Goal: Information Seeking & Learning: Check status

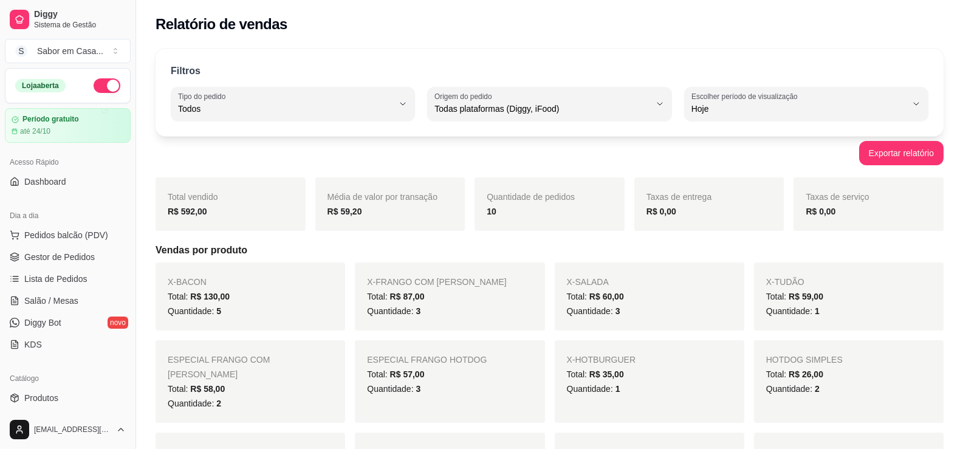
select select "ALL"
select select "0"
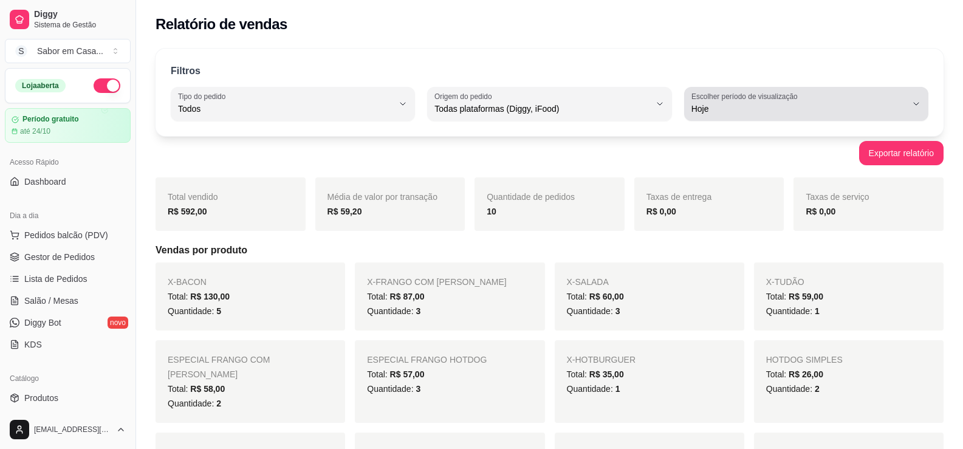
click at [743, 96] on label "Escolher período de visualização" at bounding box center [747, 96] width 110 height 10
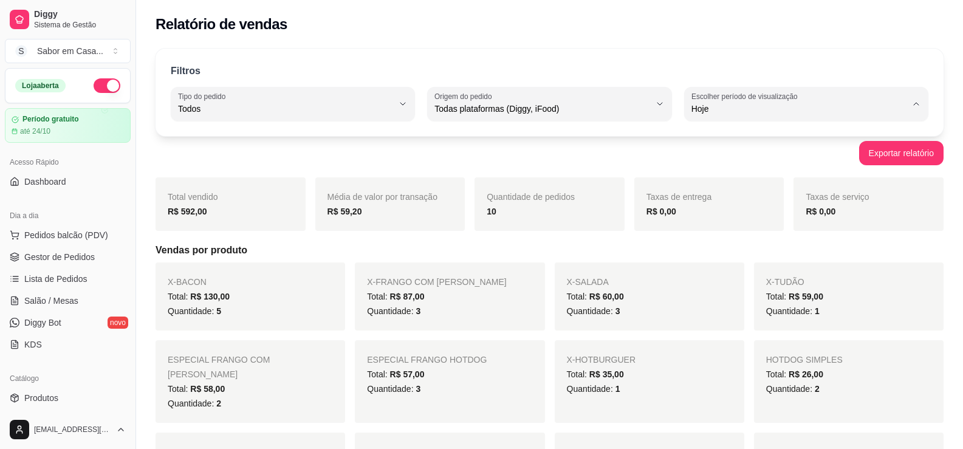
click at [723, 184] on span "7 dias" at bounding box center [800, 178] width 204 height 12
type input "7"
select select "7"
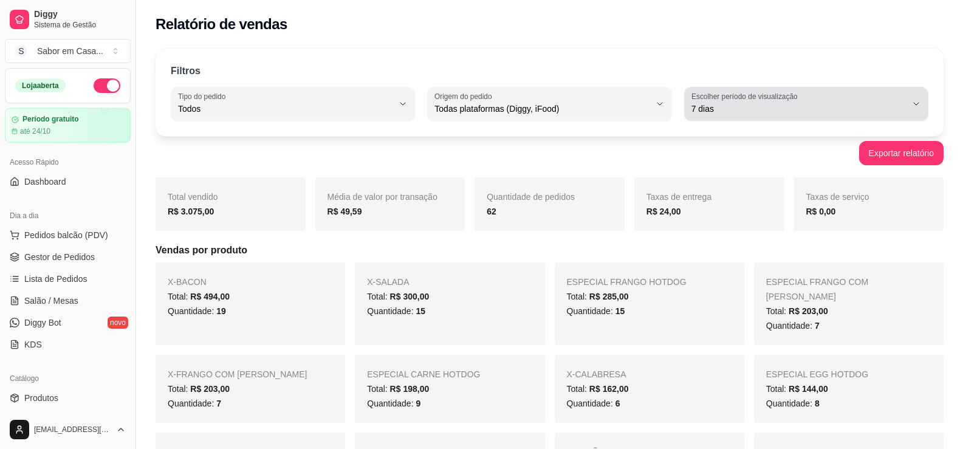
click at [758, 102] on div "7 dias" at bounding box center [799, 104] width 215 height 24
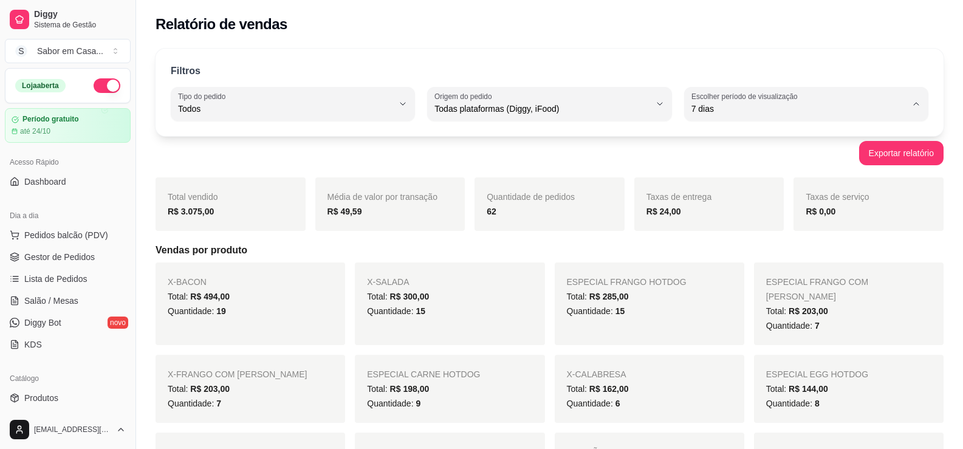
click at [713, 261] on span "Customizado" at bounding box center [800, 257] width 204 height 12
type input "-1"
select select "-1"
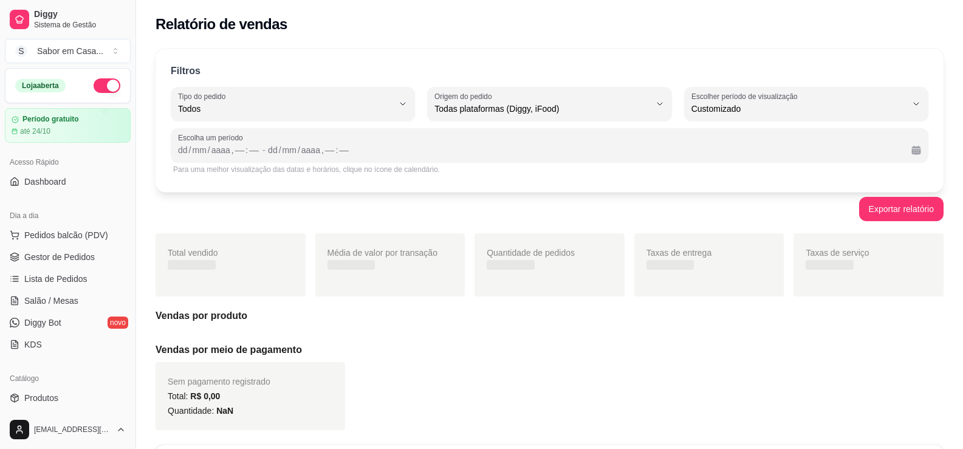
scroll to position [12, 0]
click at [180, 151] on div "dd" at bounding box center [183, 150] width 12 height 12
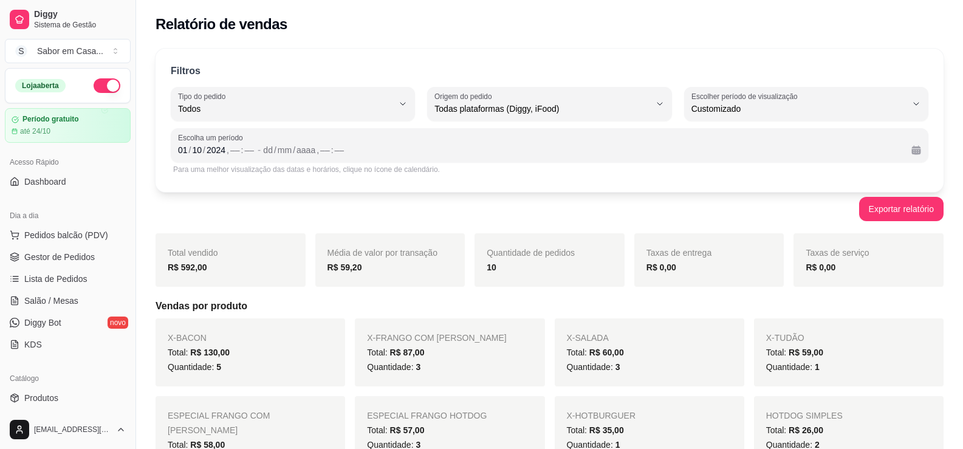
click at [314, 157] on div "Escolha um período [DATE] , –– : –– - dd / mm / aaaa , –– : ––" at bounding box center [550, 145] width 758 height 34
click at [309, 149] on div "aaaa" at bounding box center [305, 150] width 21 height 12
click at [281, 153] on div "mm" at bounding box center [285, 150] width 16 height 12
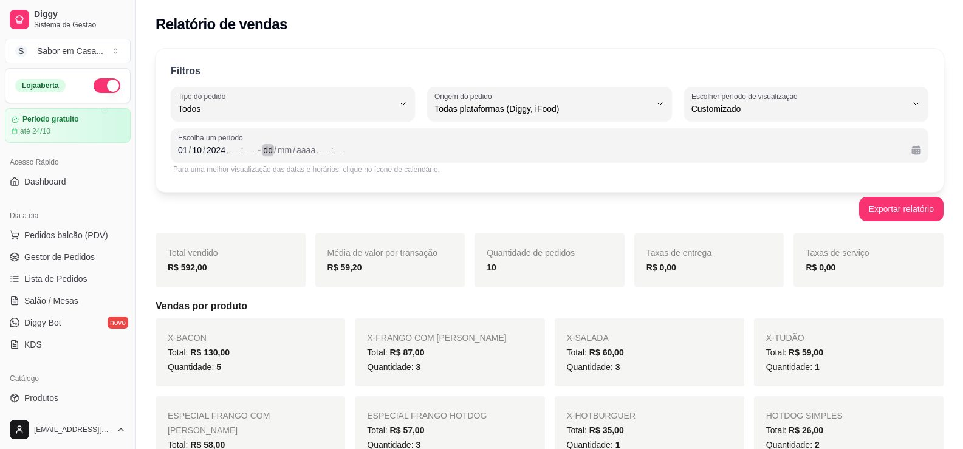
click at [363, 156] on div "dd / mm / aaaa , –– : ––" at bounding box center [582, 150] width 639 height 15
click at [239, 146] on div "––" at bounding box center [235, 150] width 12 height 12
click at [242, 148] on div "[DATE] 18 : 00" at bounding box center [216, 150] width 77 height 15
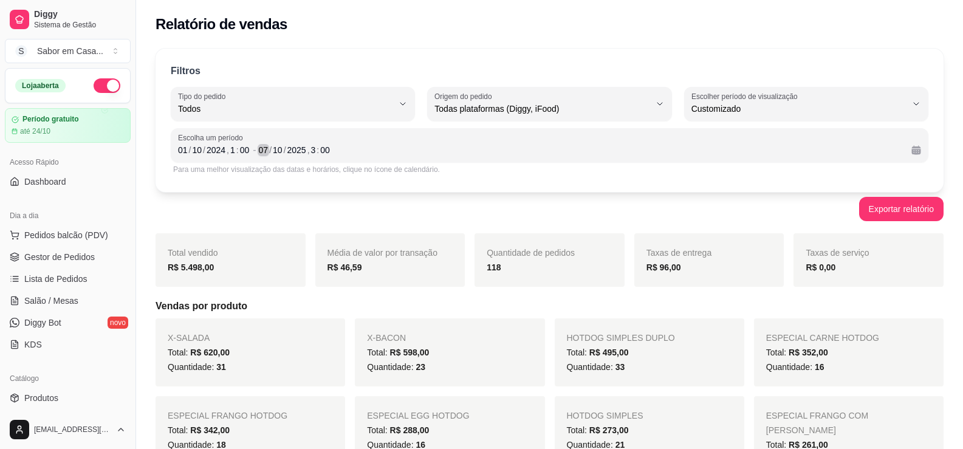
click at [269, 147] on div "07" at bounding box center [264, 150] width 12 height 12
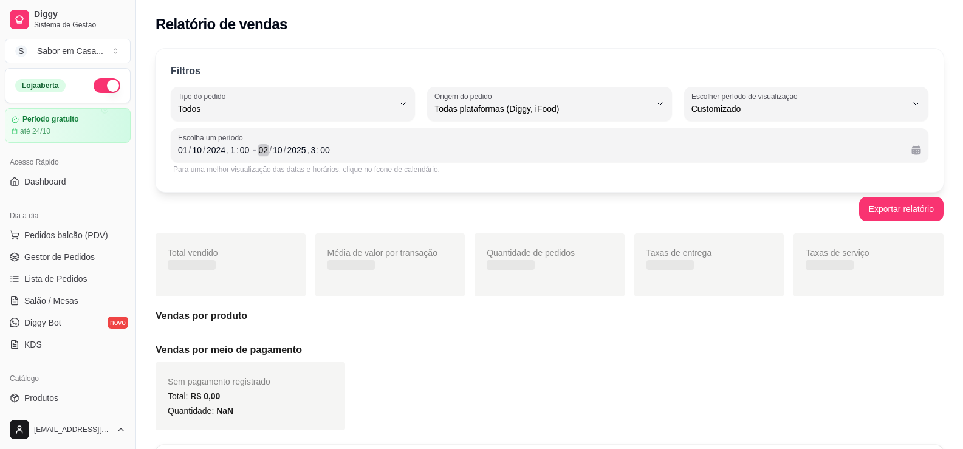
click at [270, 151] on div "/" at bounding box center [270, 150] width 5 height 12
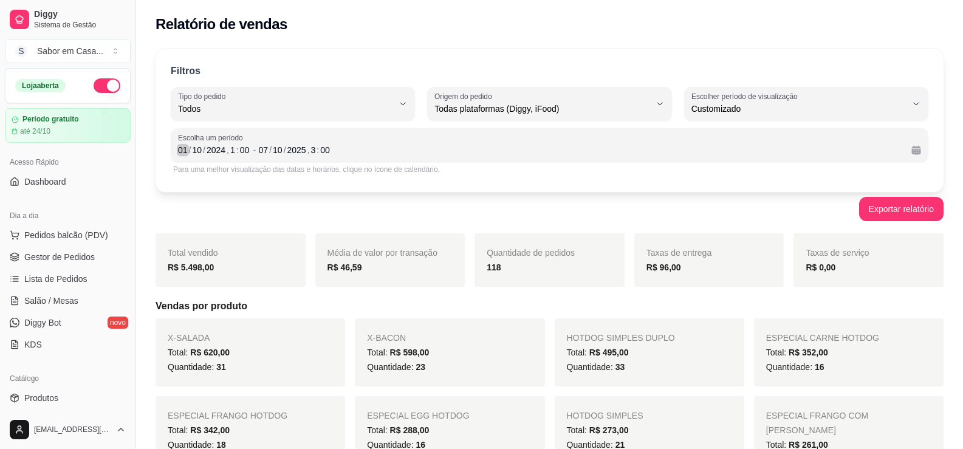
click at [187, 150] on div "01" at bounding box center [183, 150] width 12 height 12
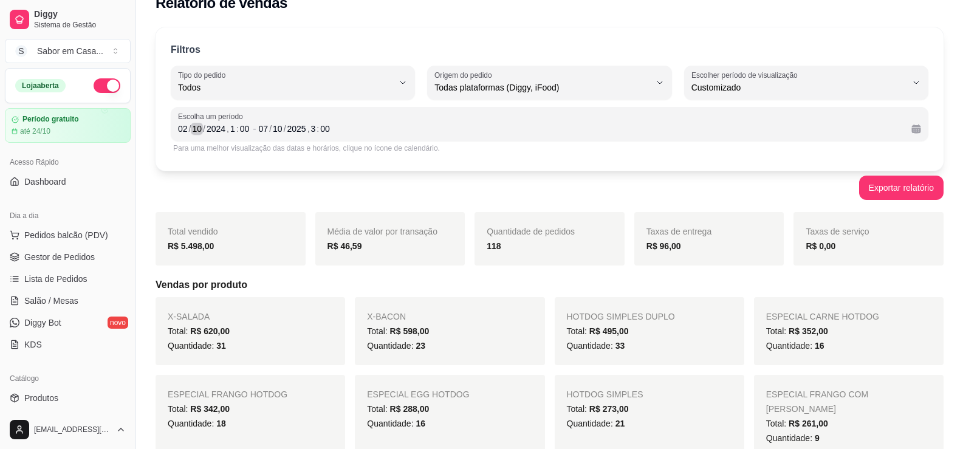
scroll to position [0, 0]
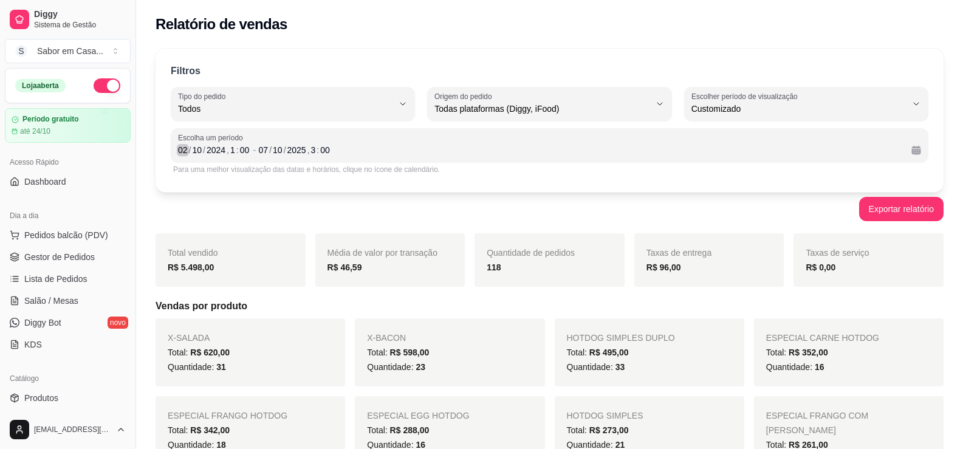
click at [187, 153] on div "02" at bounding box center [183, 150] width 12 height 12
click at [185, 155] on div "03" at bounding box center [183, 150] width 12 height 12
click at [186, 148] on div "04" at bounding box center [183, 150] width 12 height 12
click at [190, 148] on div "/" at bounding box center [190, 150] width 5 height 12
click at [190, 152] on div "/" at bounding box center [190, 150] width 5 height 12
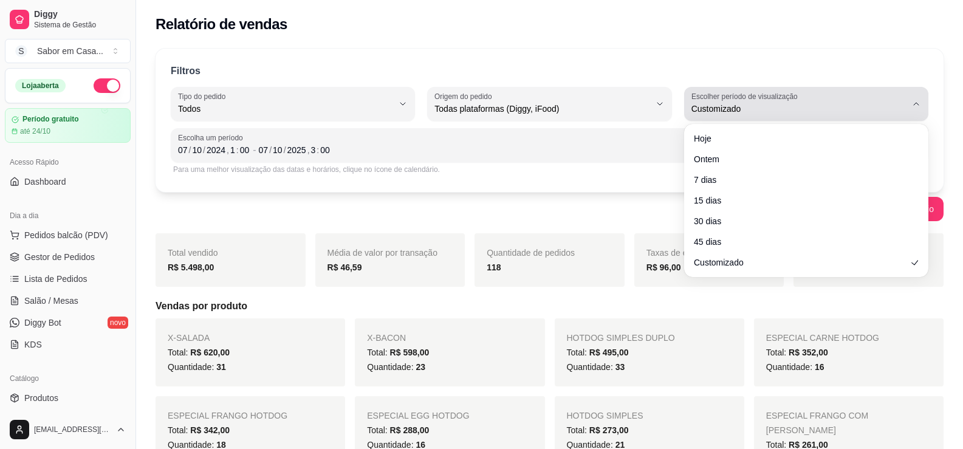
click at [835, 106] on span "Customizado" at bounding box center [799, 109] width 215 height 12
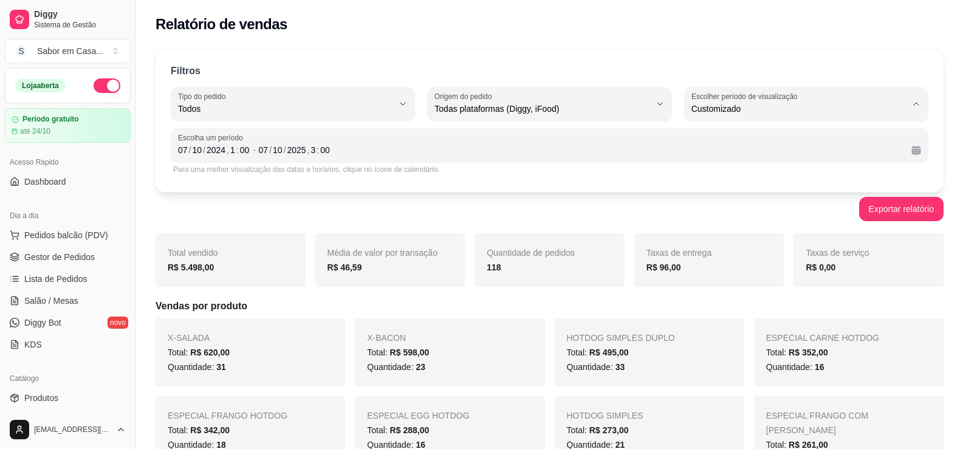
click at [708, 180] on span "7 dias" at bounding box center [800, 178] width 204 height 12
type input "7"
select select "7"
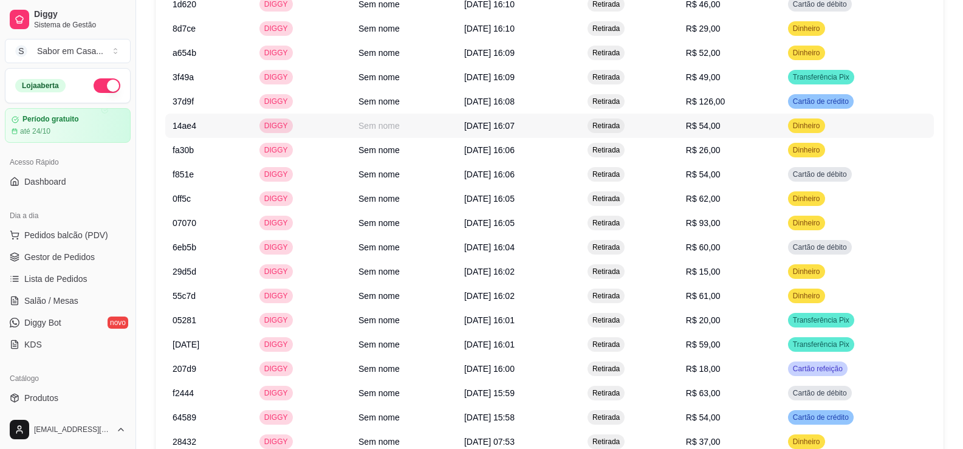
scroll to position [1334, 0]
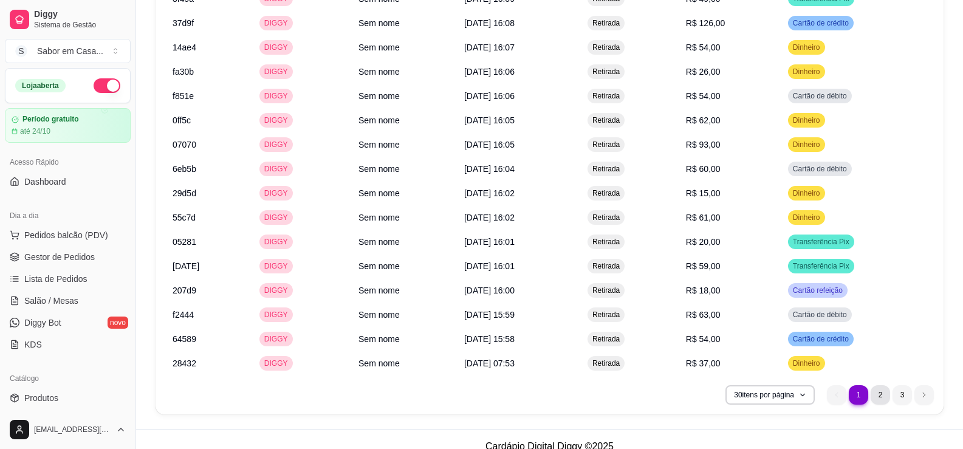
click at [880, 385] on li "2" at bounding box center [880, 394] width 19 height 19
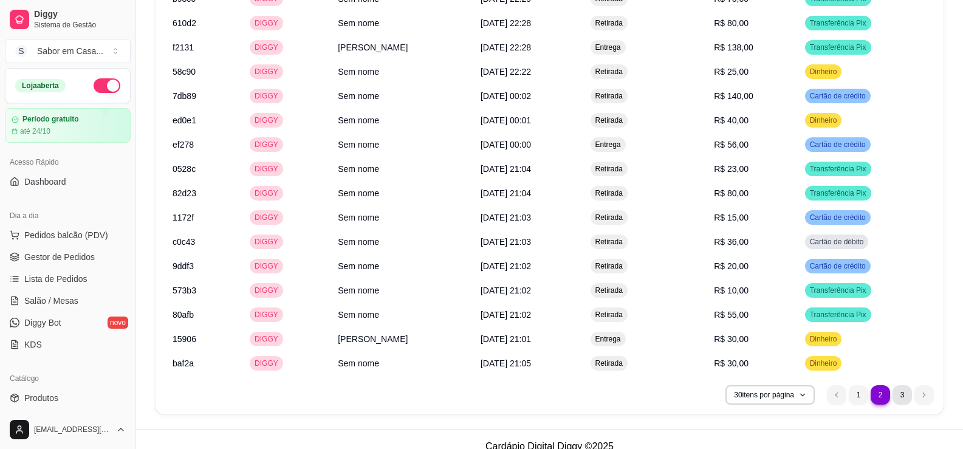
click at [906, 385] on li "3" at bounding box center [902, 394] width 19 height 19
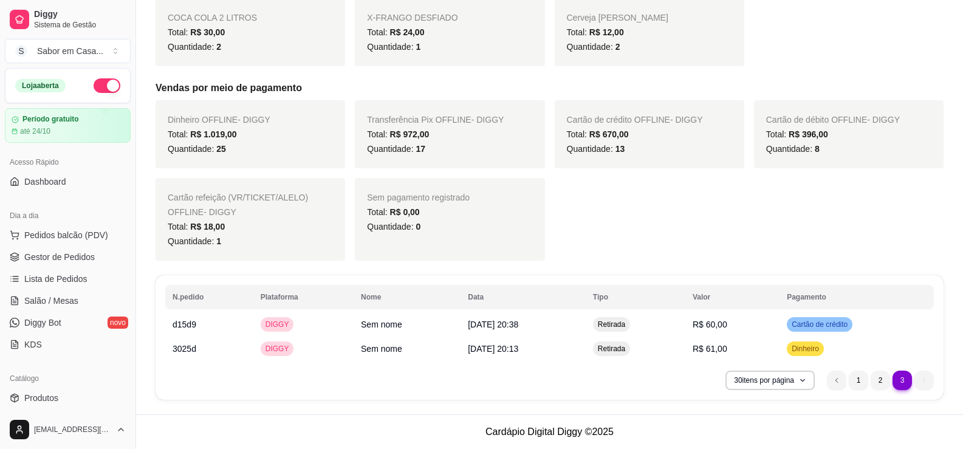
scroll to position [653, 0]
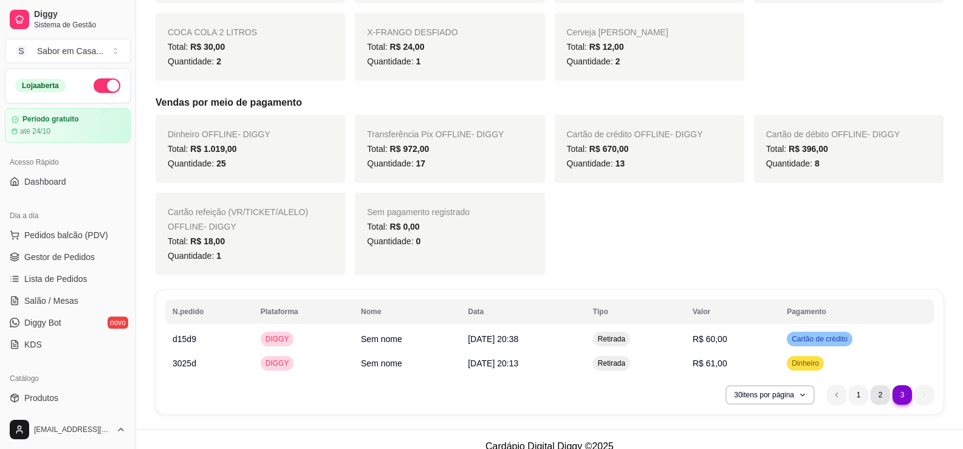
click at [876, 385] on li "2" at bounding box center [880, 394] width 19 height 19
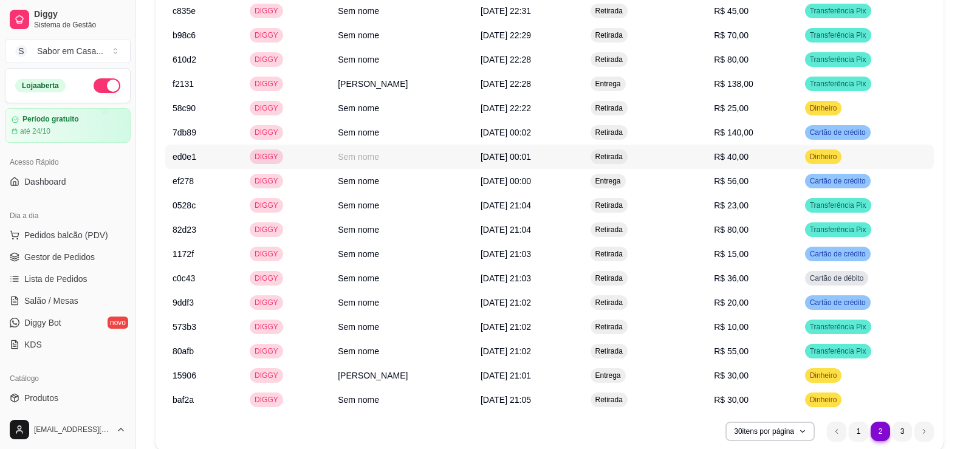
scroll to position [1334, 0]
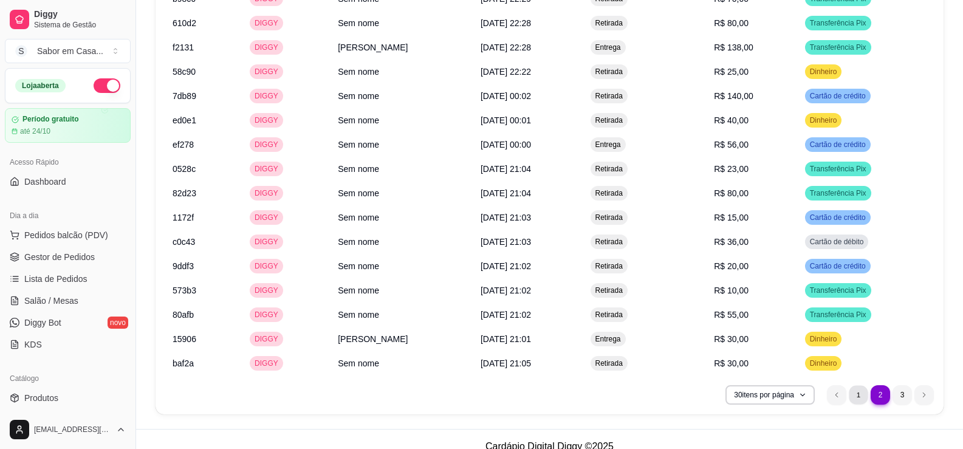
click at [859, 385] on li "1" at bounding box center [858, 394] width 19 height 19
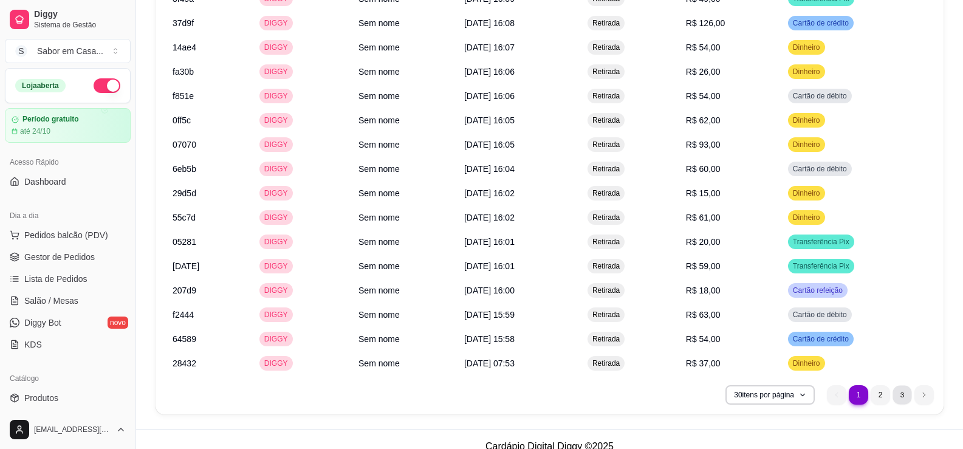
click at [908, 385] on li "3" at bounding box center [902, 394] width 19 height 19
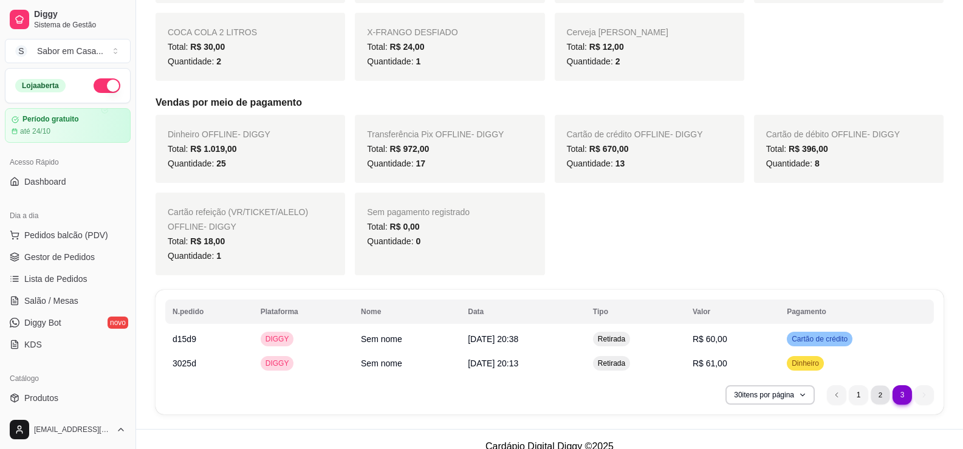
click at [886, 385] on li "2" at bounding box center [880, 394] width 19 height 19
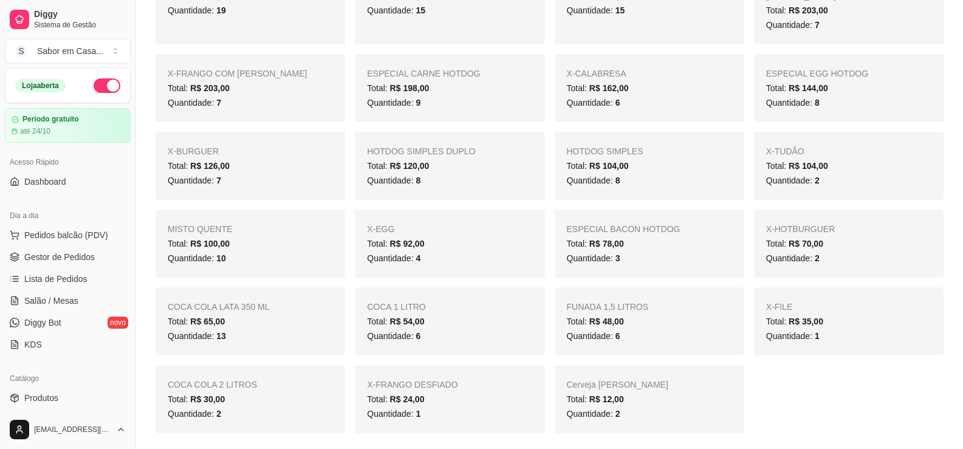
scroll to position [119, 0]
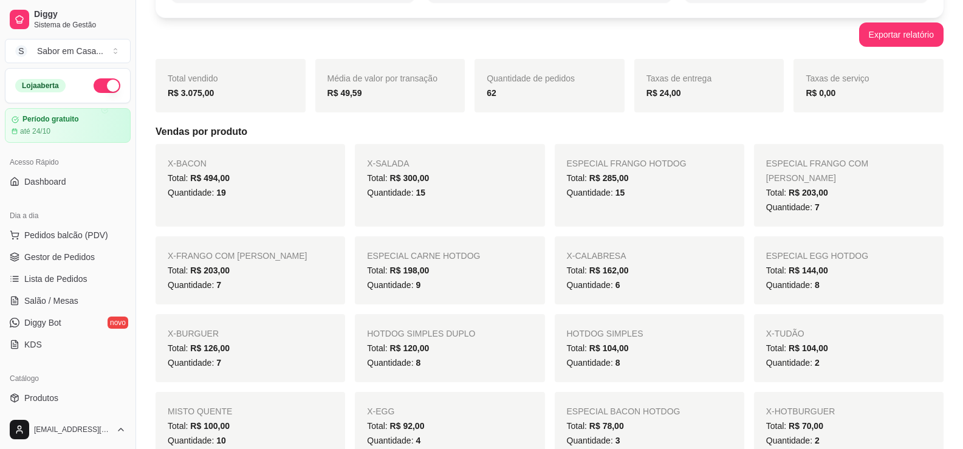
click at [942, 252] on div "ESPECIAL EGG HOTDOG Total: R$ 144,00 Quantidade: 8" at bounding box center [849, 270] width 190 height 68
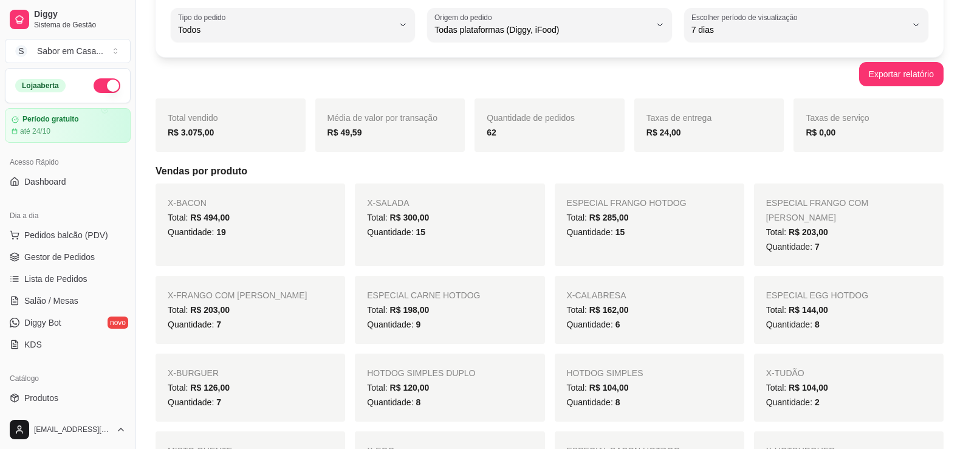
scroll to position [58, 0]
